Goal: Task Accomplishment & Management: Manage account settings

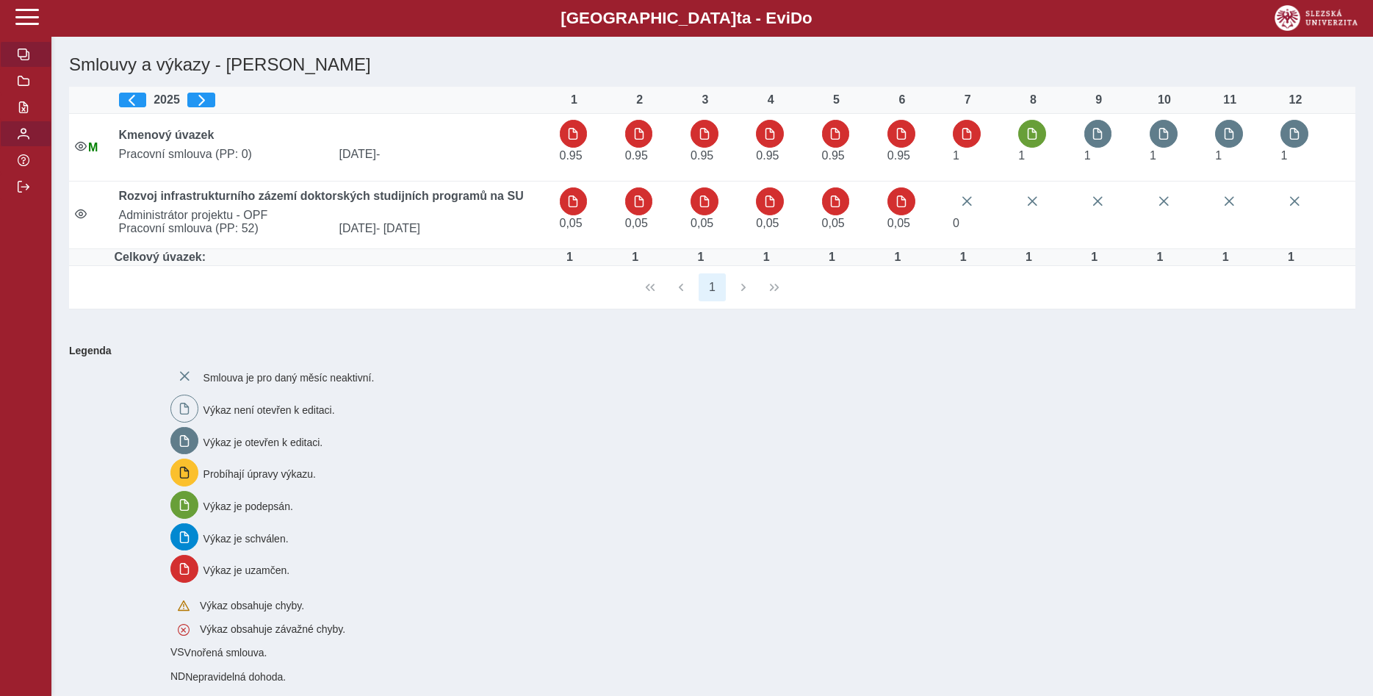
click at [33, 147] on button "button" at bounding box center [25, 133] width 51 height 26
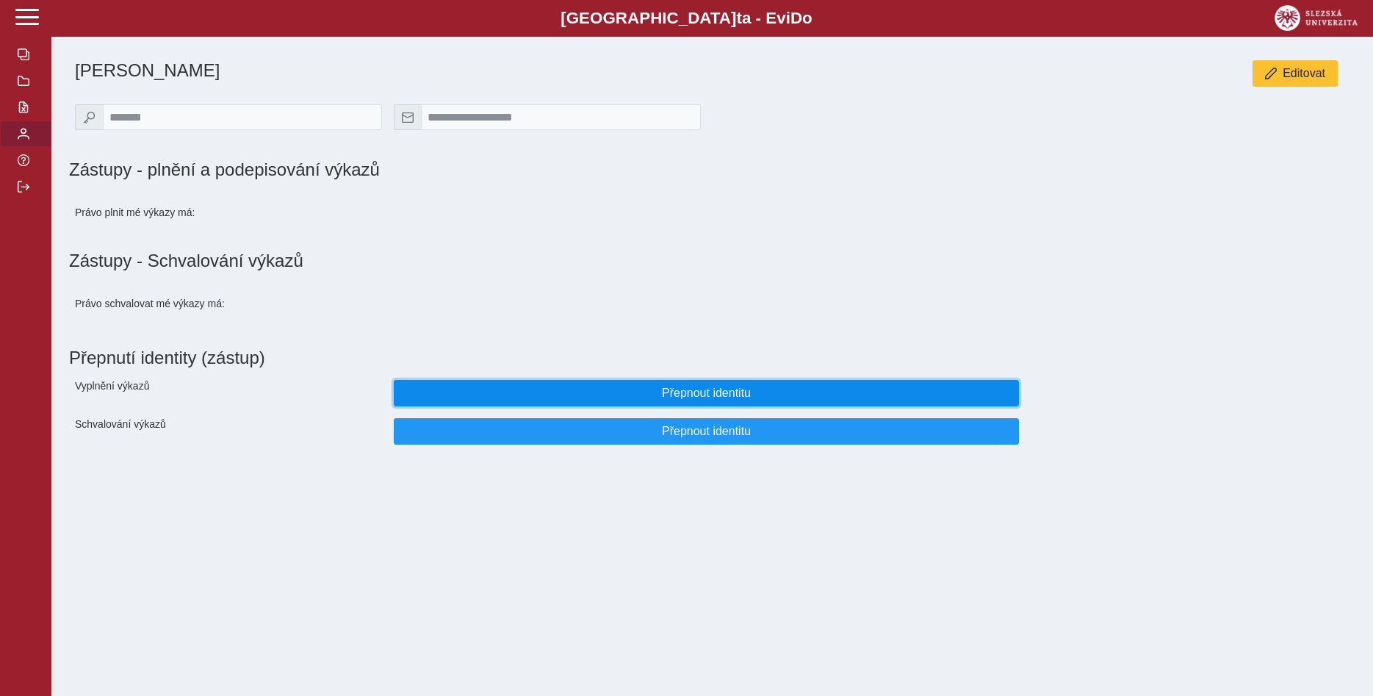
click at [708, 396] on span "Přepnout identitu" at bounding box center [706, 392] width 601 height 13
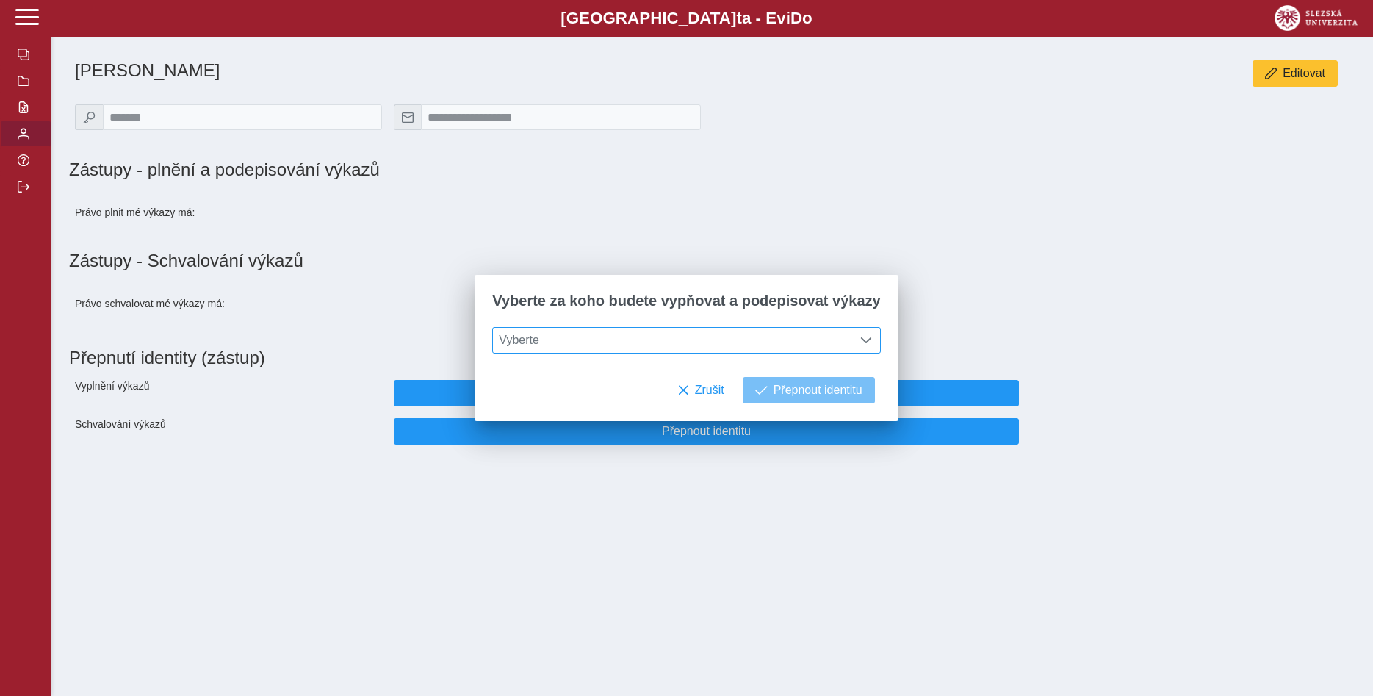
click at [860, 340] on span at bounding box center [866, 340] width 12 height 12
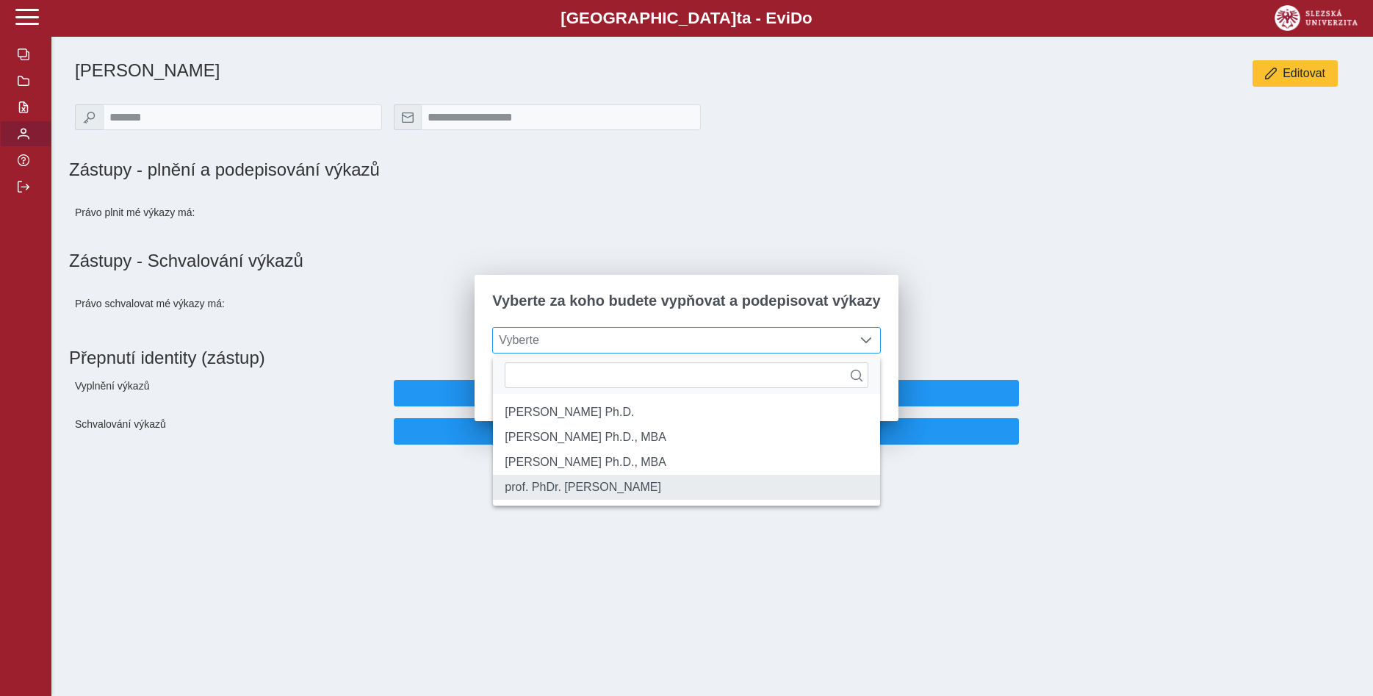
click at [782, 497] on li "prof. PhDr. [PERSON_NAME]" at bounding box center [686, 487] width 386 height 25
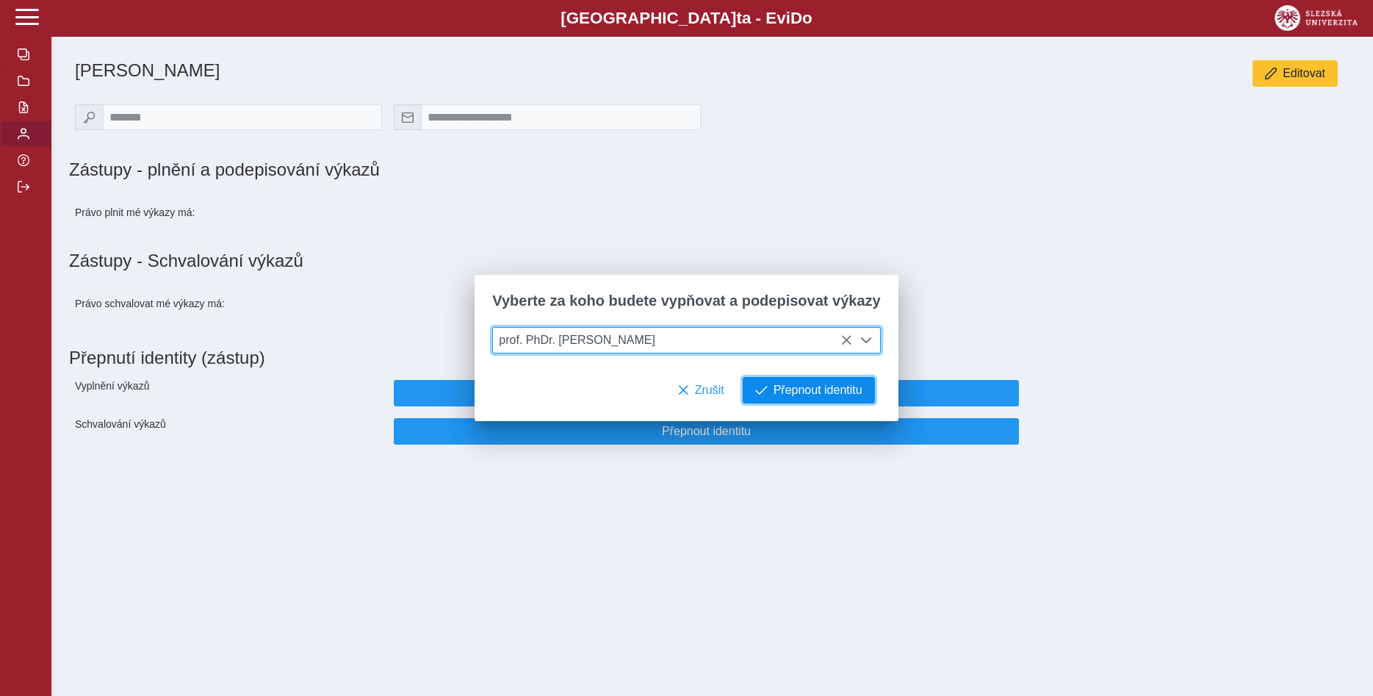
click at [823, 389] on span "Přepnout identitu" at bounding box center [818, 390] width 89 height 13
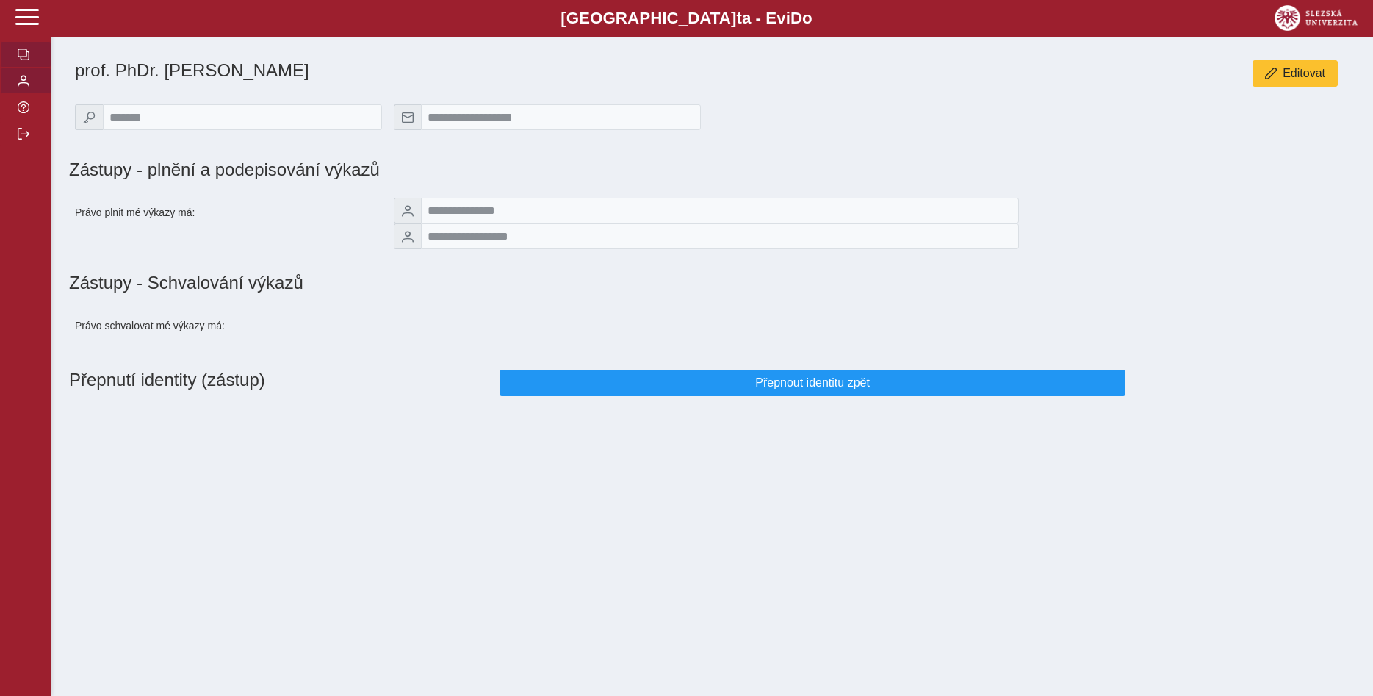
click at [16, 68] on button "button" at bounding box center [25, 54] width 51 height 26
